Goal: Find specific page/section: Find specific page/section

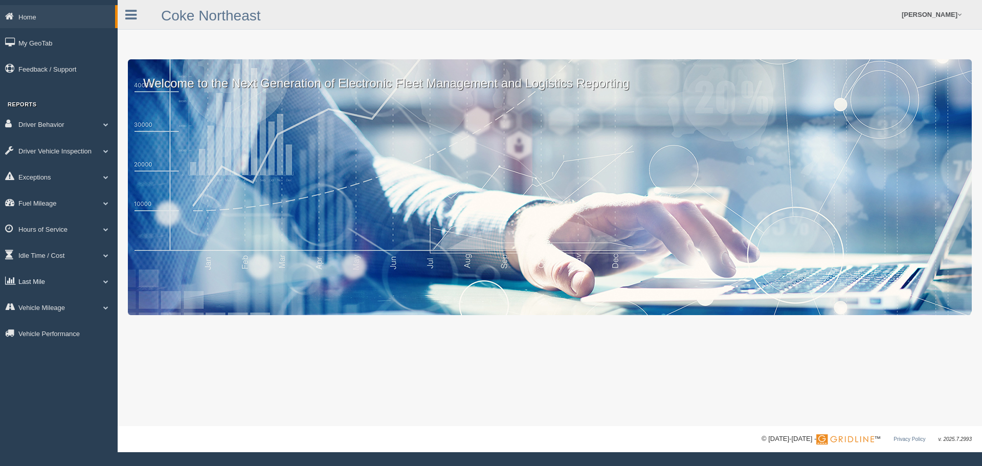
click at [106, 278] on link "Last Mile" at bounding box center [59, 281] width 118 height 23
click at [44, 302] on link "Planned Vs Actual" at bounding box center [66, 305] width 97 height 18
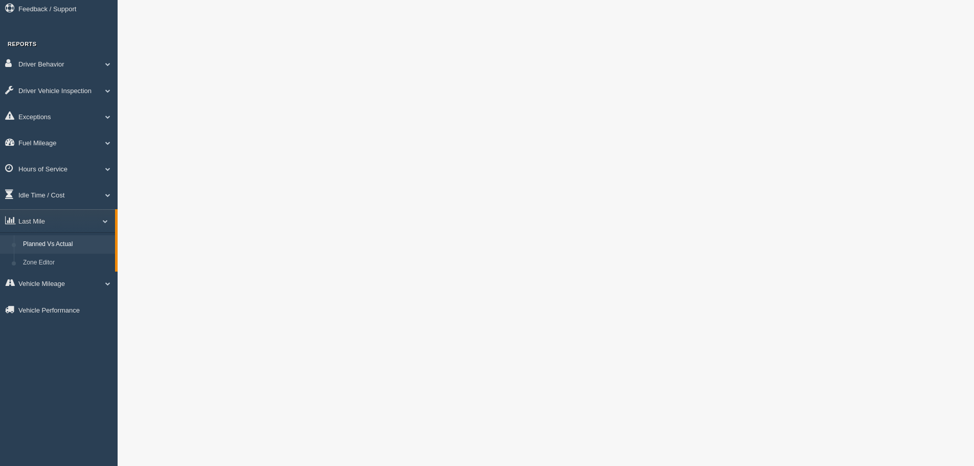
scroll to position [51, 0]
